Goal: Task Accomplishment & Management: Complete application form

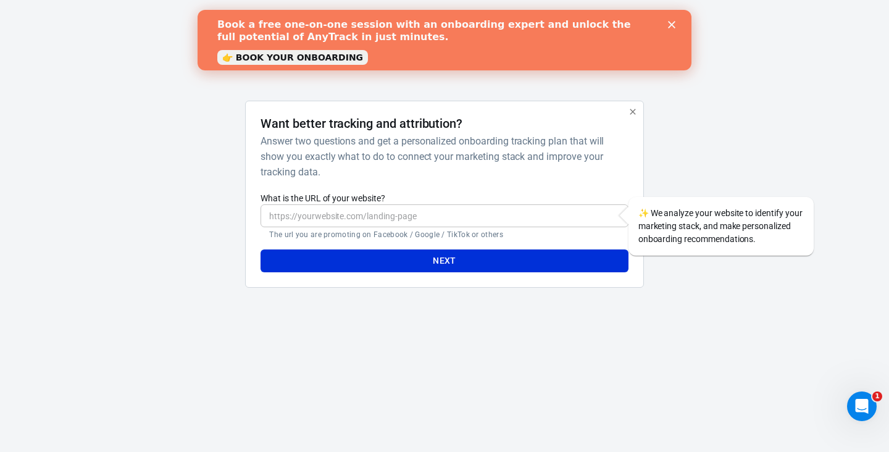
click at [745, 149] on div at bounding box center [703, 199] width 99 height 197
click at [674, 22] on polygon "Close" at bounding box center [671, 24] width 7 height 7
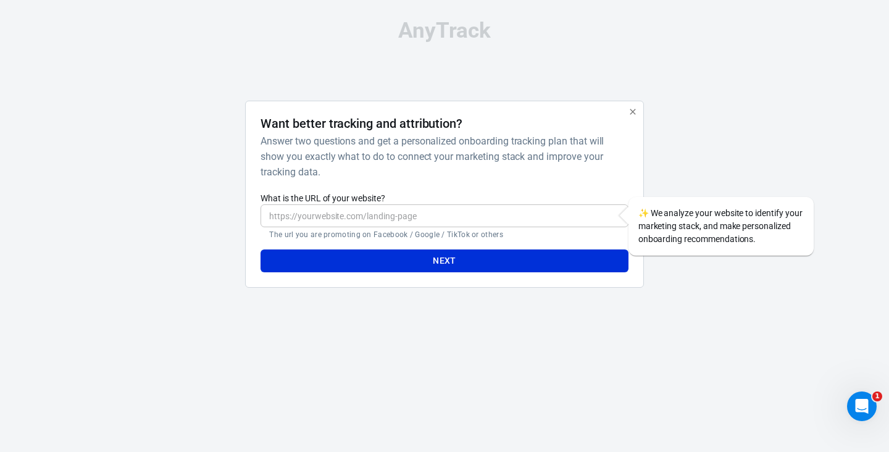
click at [498, 214] on input "What is the URL of your website?" at bounding box center [444, 215] width 367 height 23
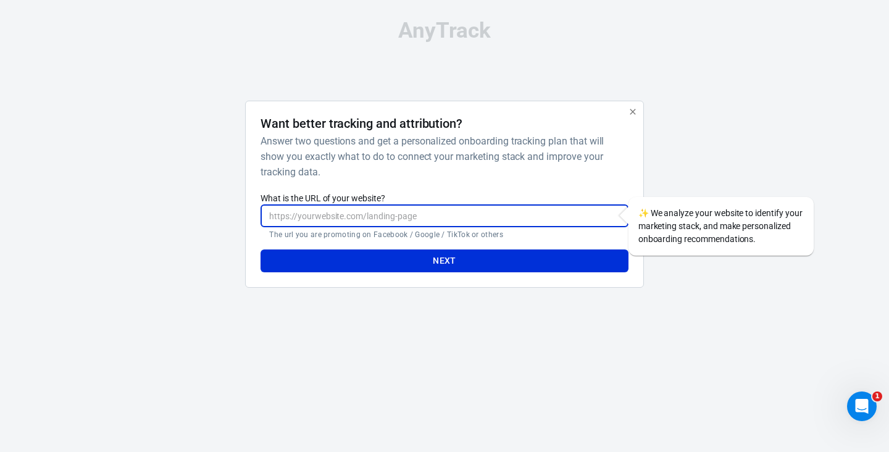
paste input "[URL][DOMAIN_NAME]"
type input "[URL][DOMAIN_NAME]"
click at [490, 257] on button "Next" at bounding box center [444, 260] width 367 height 23
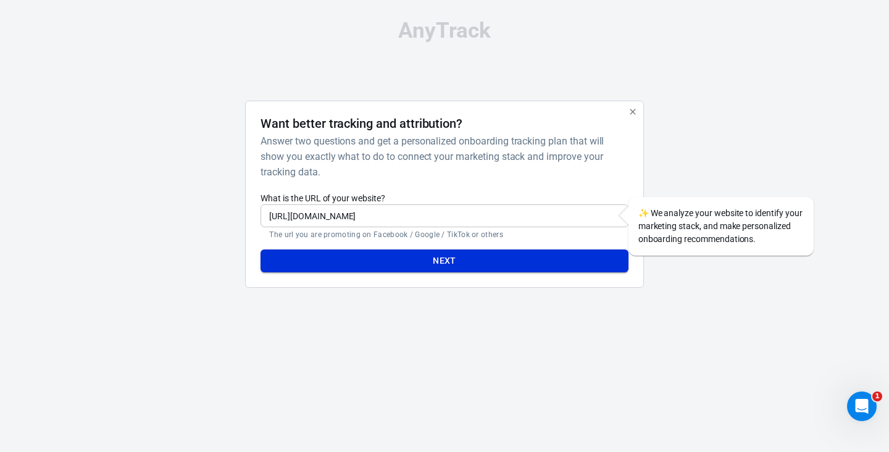
click at [449, 262] on button "Next" at bounding box center [444, 260] width 367 height 23
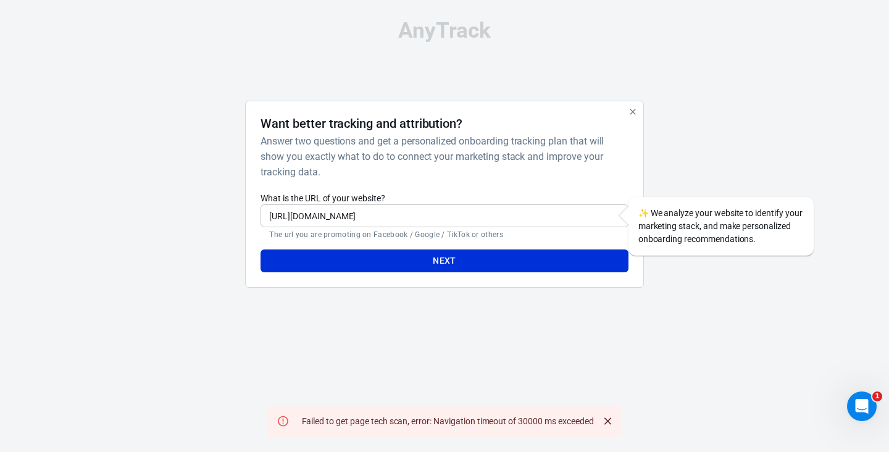
click at [611, 421] on icon "Close" at bounding box center [607, 421] width 12 height 12
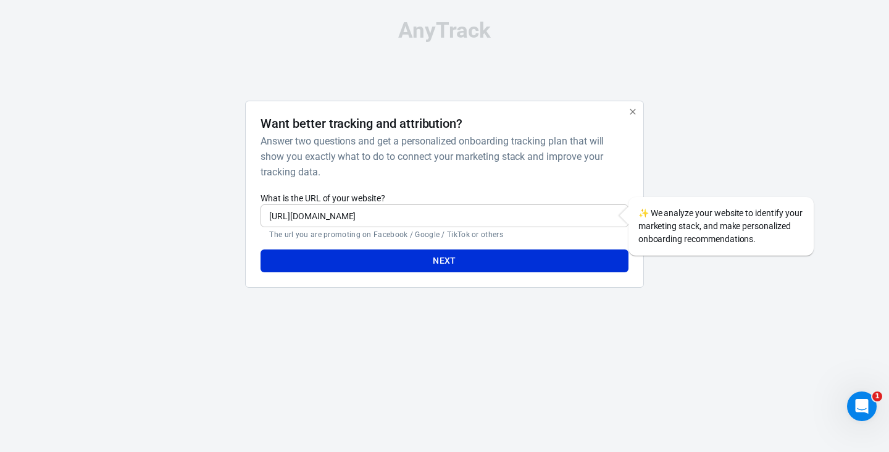
click at [631, 114] on icon "button" at bounding box center [633, 112] width 10 height 10
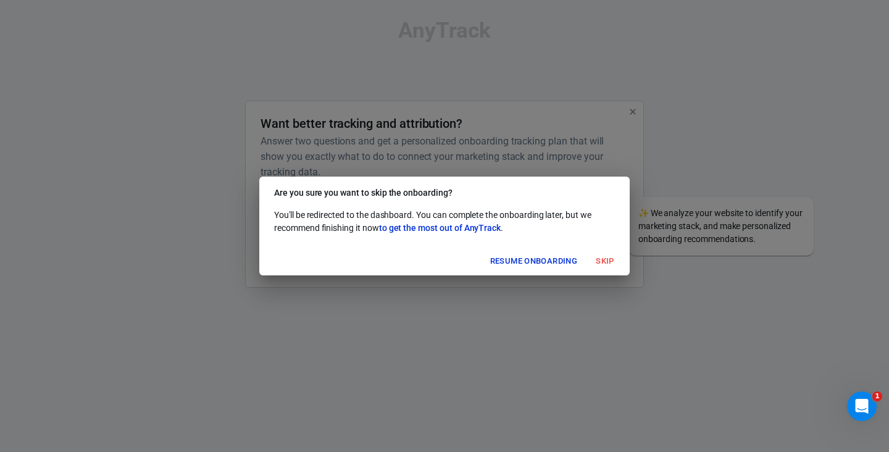
click at [566, 261] on button "Resume onboarding" at bounding box center [533, 261] width 93 height 19
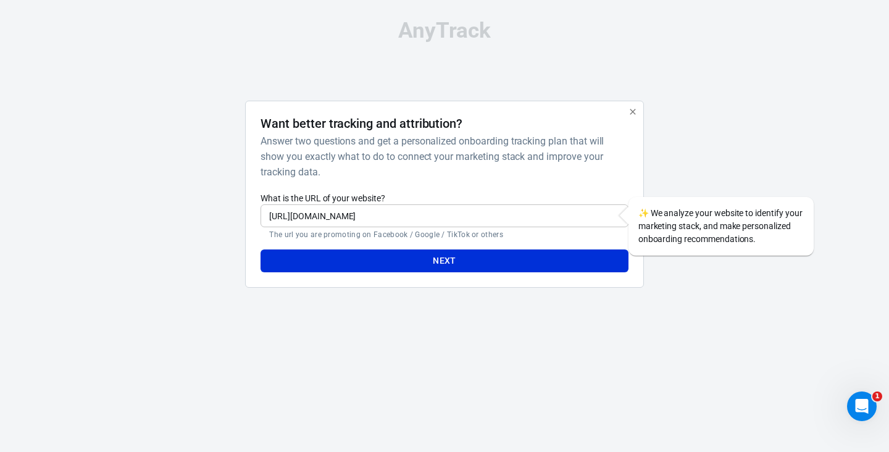
click at [636, 107] on icon "button" at bounding box center [633, 112] width 10 height 10
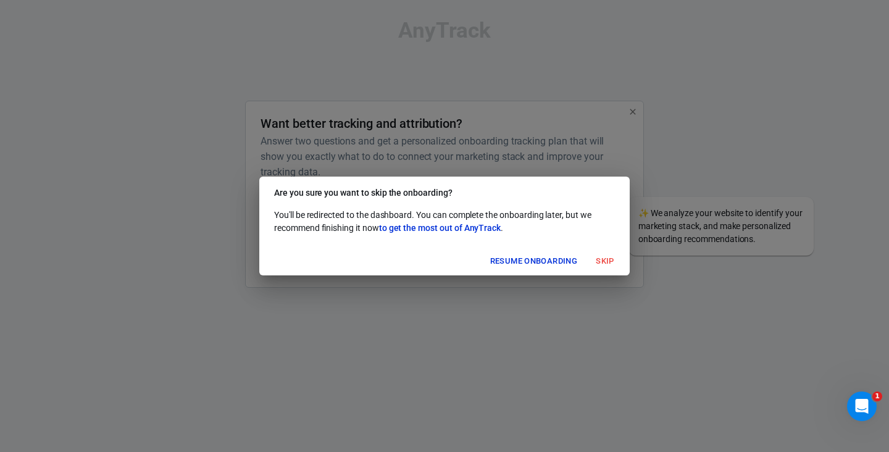
click at [611, 261] on button "Skip" at bounding box center [605, 261] width 40 height 19
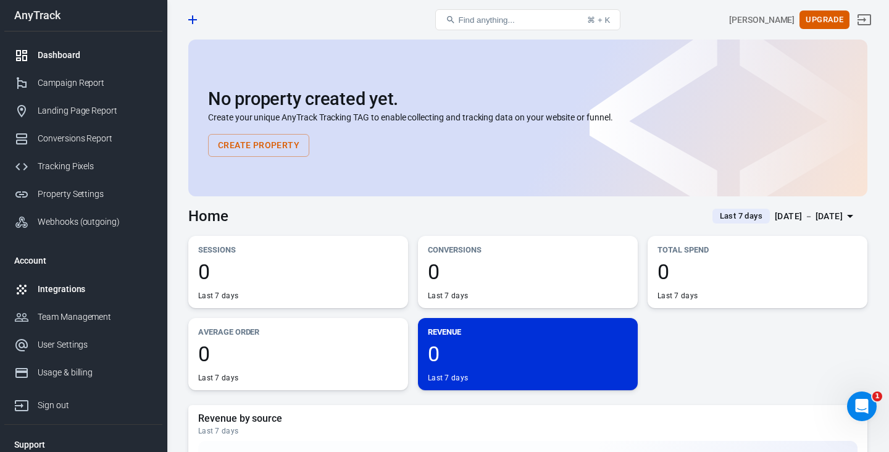
click at [78, 283] on div "Integrations" at bounding box center [95, 289] width 115 height 13
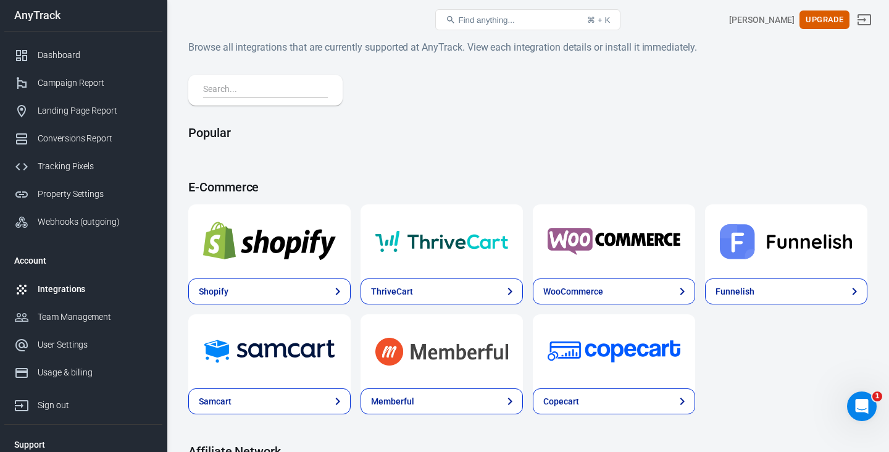
click at [309, 90] on input "text" at bounding box center [263, 90] width 120 height 16
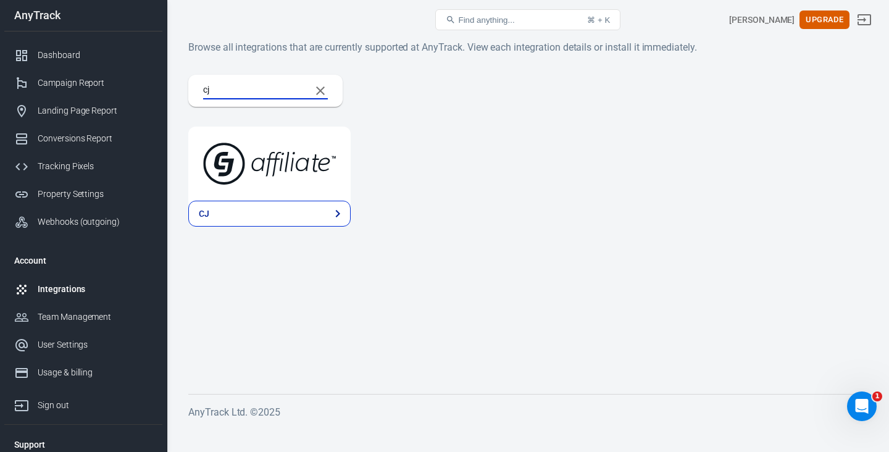
type input "cj"
click at [272, 177] on img at bounding box center [269, 163] width 133 height 44
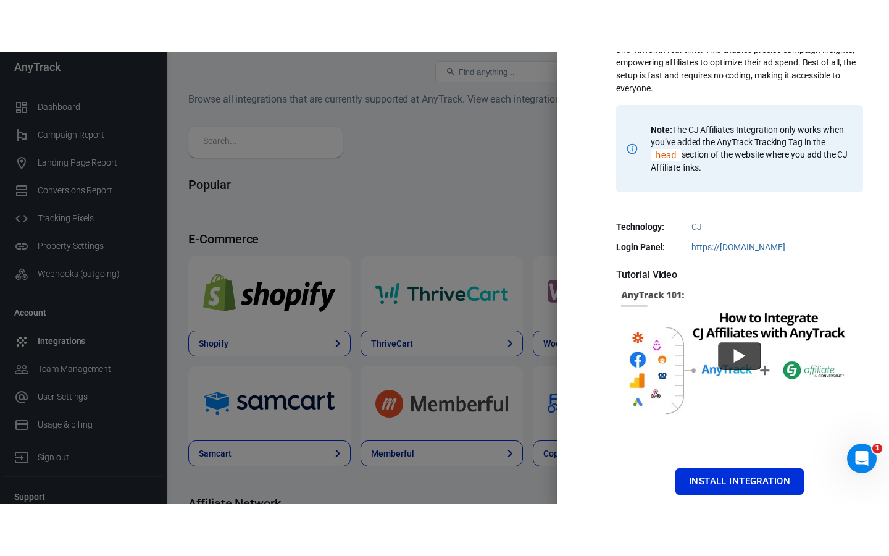
scroll to position [151, 0]
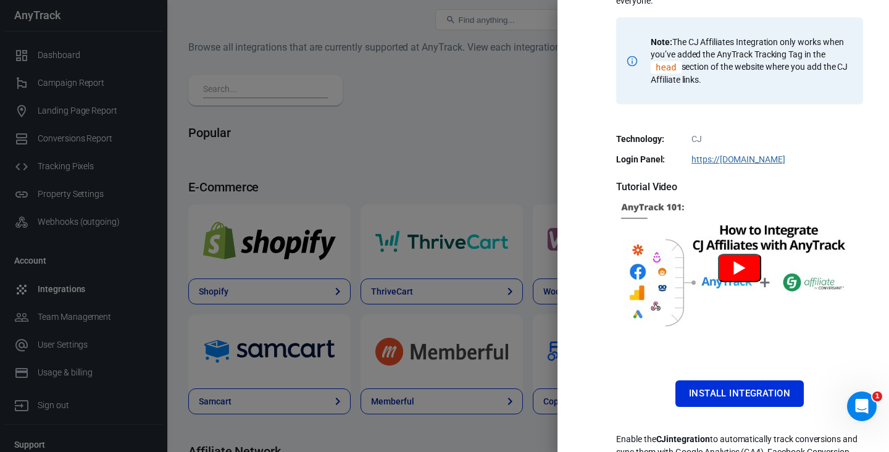
click at [742, 274] on button "Watch CJ Tutorial" at bounding box center [739, 268] width 43 height 28
